Goal: Task Accomplishment & Management: Use online tool/utility

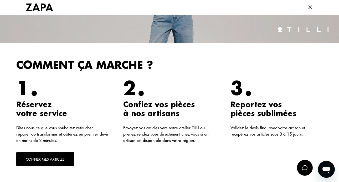
scroll to position [105, 0]
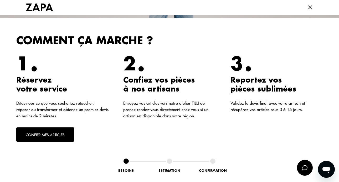
click at [51, 134] on button "Confier mes articles" at bounding box center [45, 134] width 58 height 14
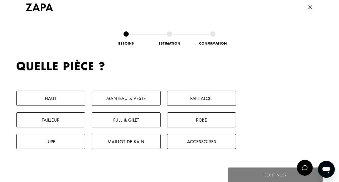
scroll to position [242, 0]
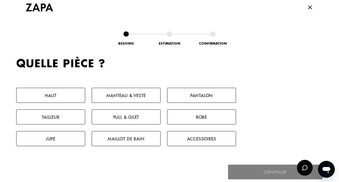
click at [136, 98] on button "Manteau & Veste" at bounding box center [126, 95] width 69 height 15
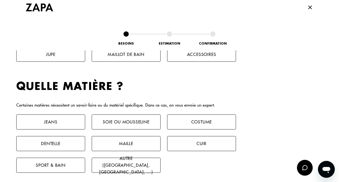
scroll to position [349, 0]
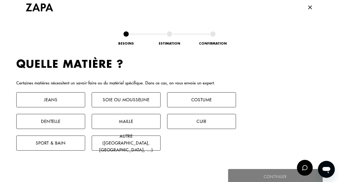
click at [183, 99] on button "Costume" at bounding box center [201, 99] width 69 height 15
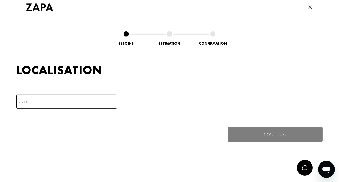
scroll to position [459, 0]
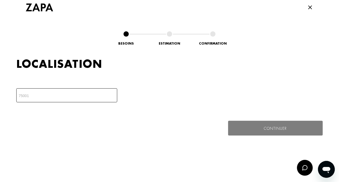
click at [79, 97] on input "number" at bounding box center [66, 95] width 101 height 14
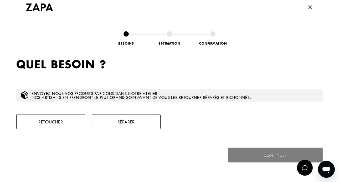
scroll to position [522, 0]
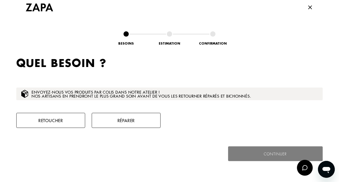
type input "89000"
click at [66, 119] on button "Retoucher" at bounding box center [50, 120] width 69 height 15
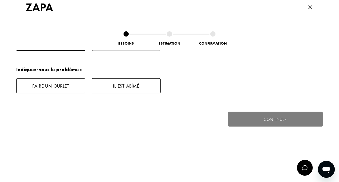
scroll to position [610, 0]
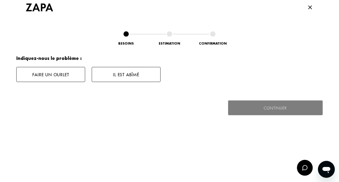
click at [46, 72] on button "Faire un ourlet" at bounding box center [50, 74] width 69 height 15
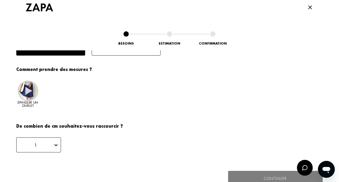
scroll to position [662, 0]
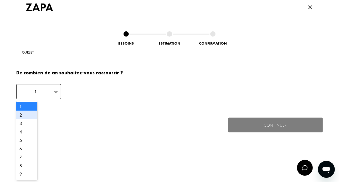
click at [20, 114] on div "2" at bounding box center [26, 114] width 21 height 8
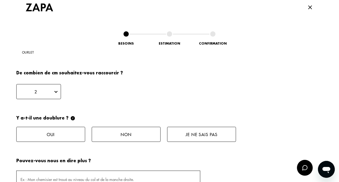
scroll to position [715, 0]
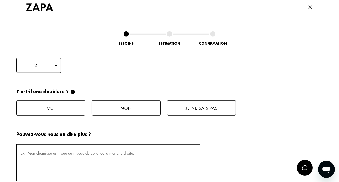
click at [49, 108] on button "Oui" at bounding box center [50, 107] width 69 height 15
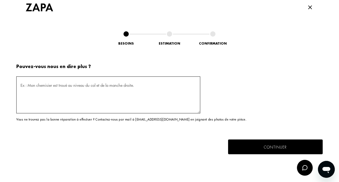
scroll to position [791, 0]
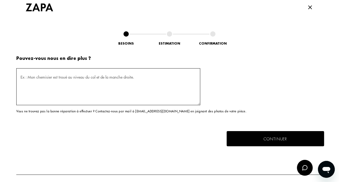
click at [258, 137] on button "Continuer" at bounding box center [276, 138] width 98 height 15
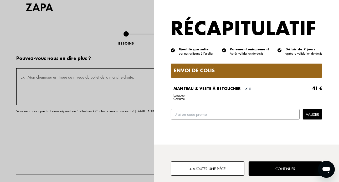
click at [264, 168] on button "Continuer" at bounding box center [286, 168] width 74 height 14
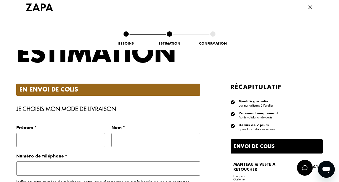
scroll to position [0, 0]
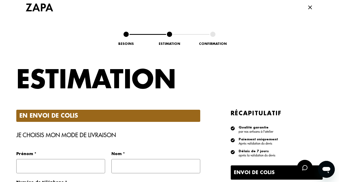
click at [308, 5] on icon at bounding box center [310, 7] width 6 height 6
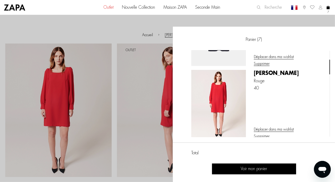
click at [328, 15] on link "7" at bounding box center [328, 7] width 3 height 15
